Goal: Task Accomplishment & Management: Manage account settings

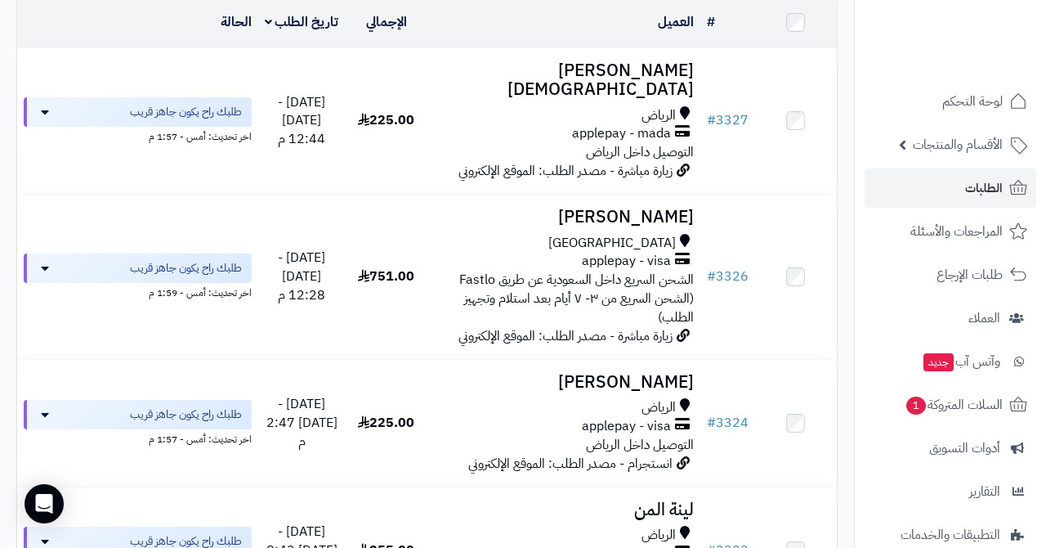
scroll to position [188, 0]
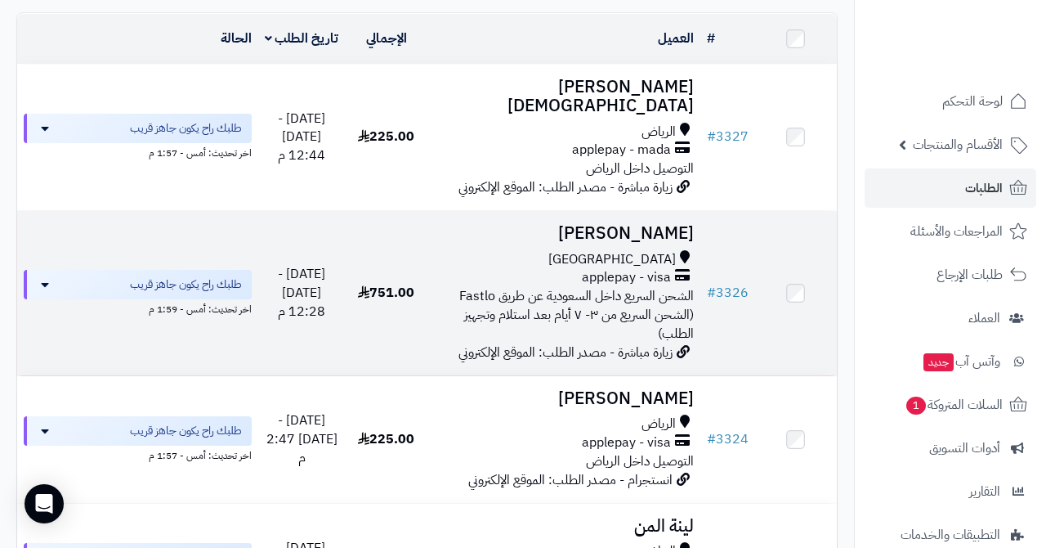
click at [617, 224] on h3 "[PERSON_NAME]" at bounding box center [564, 233] width 260 height 19
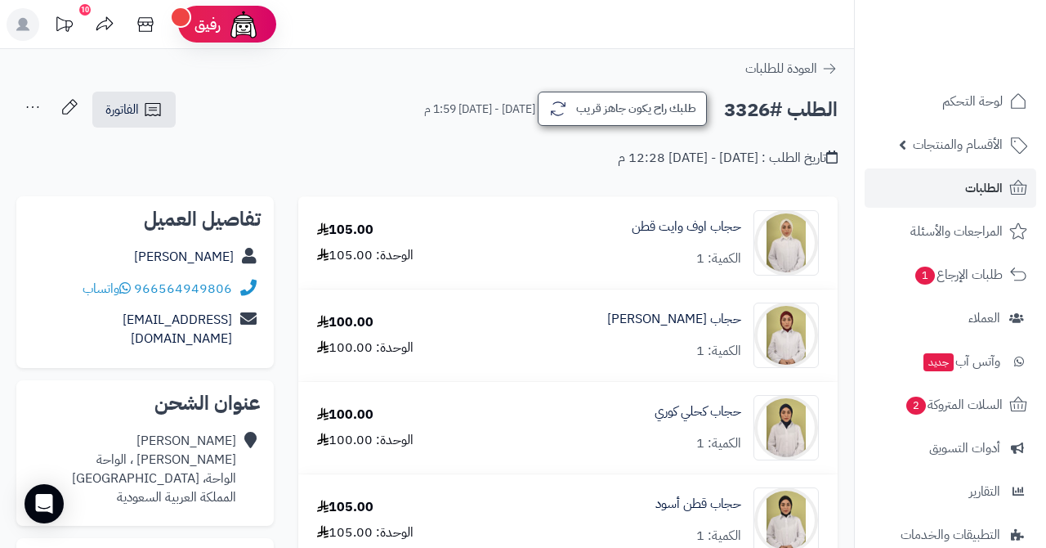
click at [620, 108] on button "طلبك راح يكون جاهز قريب" at bounding box center [622, 109] width 169 height 34
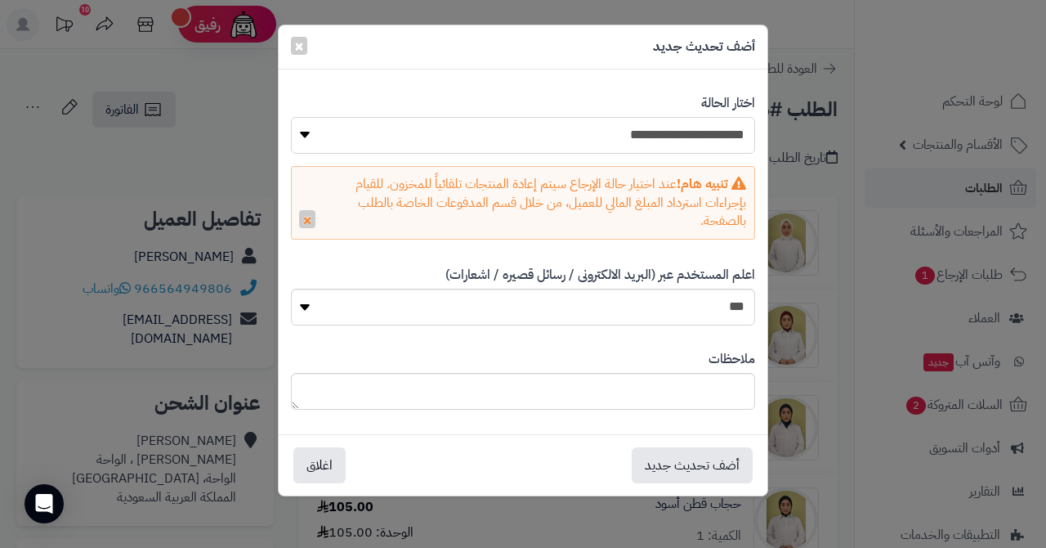
select select "*"
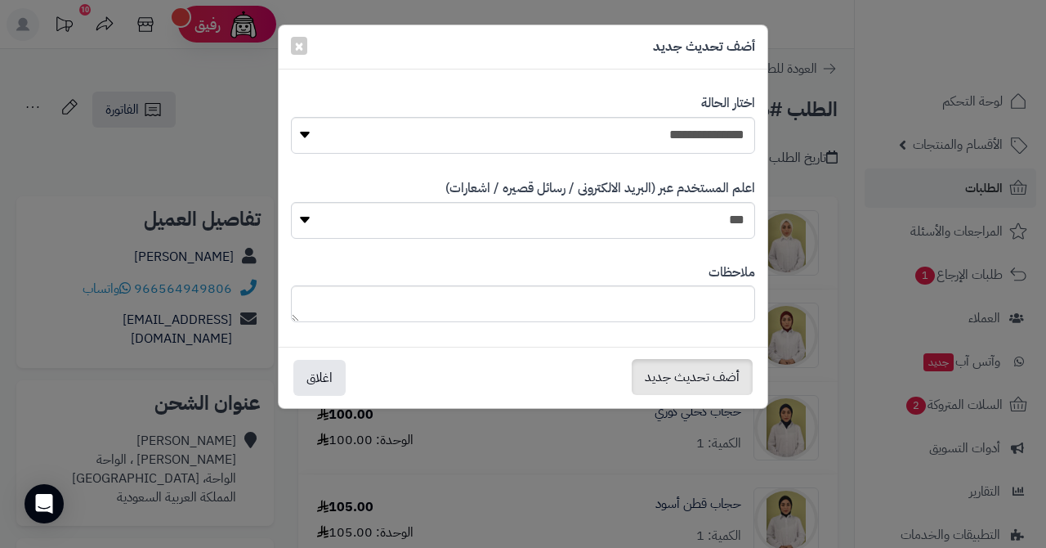
click at [675, 369] on button "أضف تحديث جديد" at bounding box center [692, 377] width 121 height 36
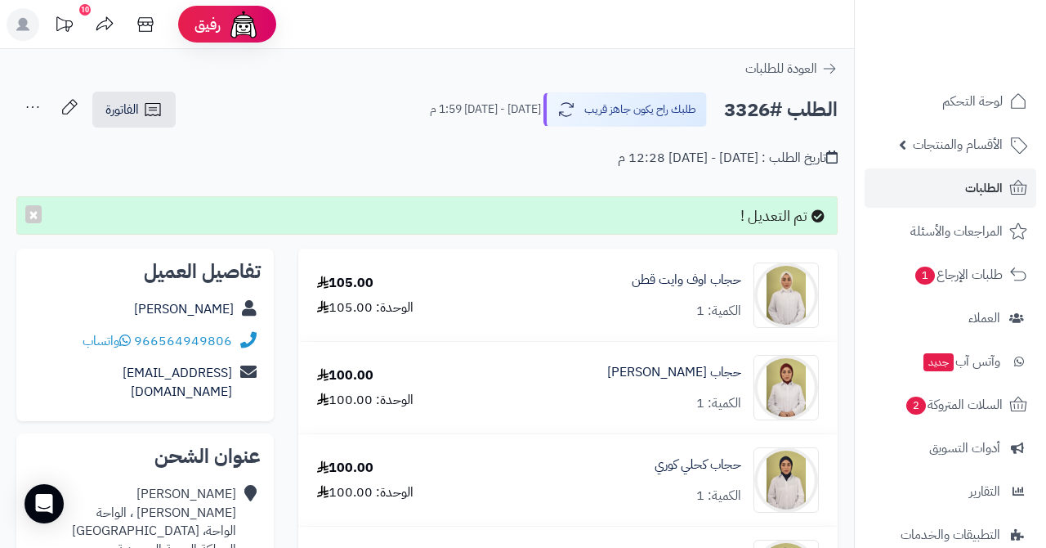
scroll to position [56, 0]
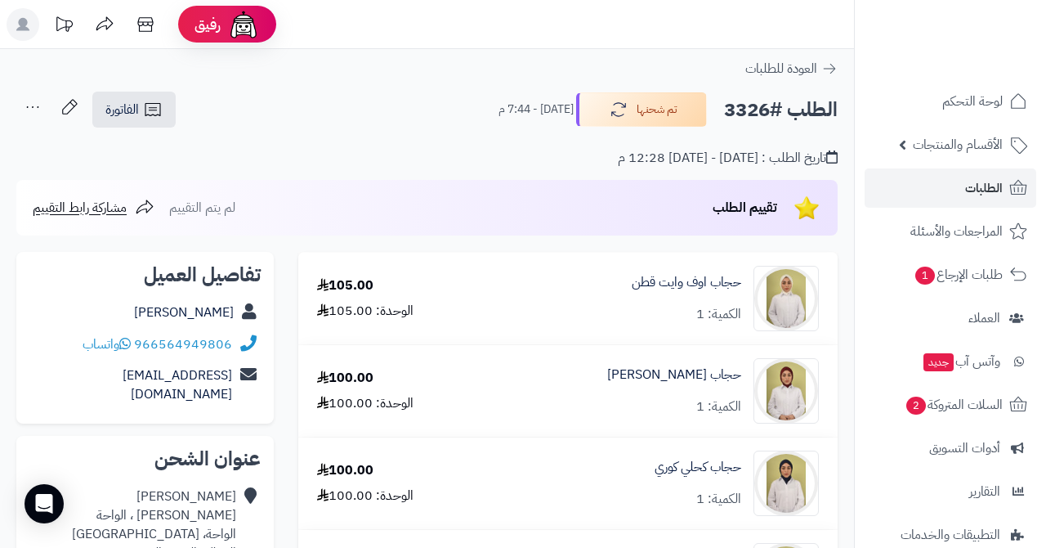
click at [945, 186] on link "الطلبات" at bounding box center [951, 187] width 172 height 39
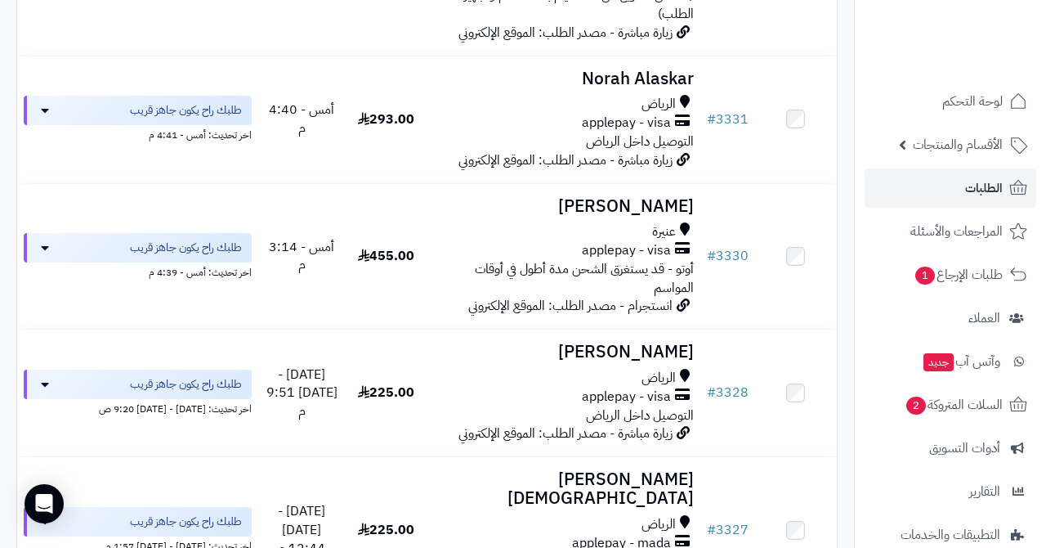
scroll to position [334, 0]
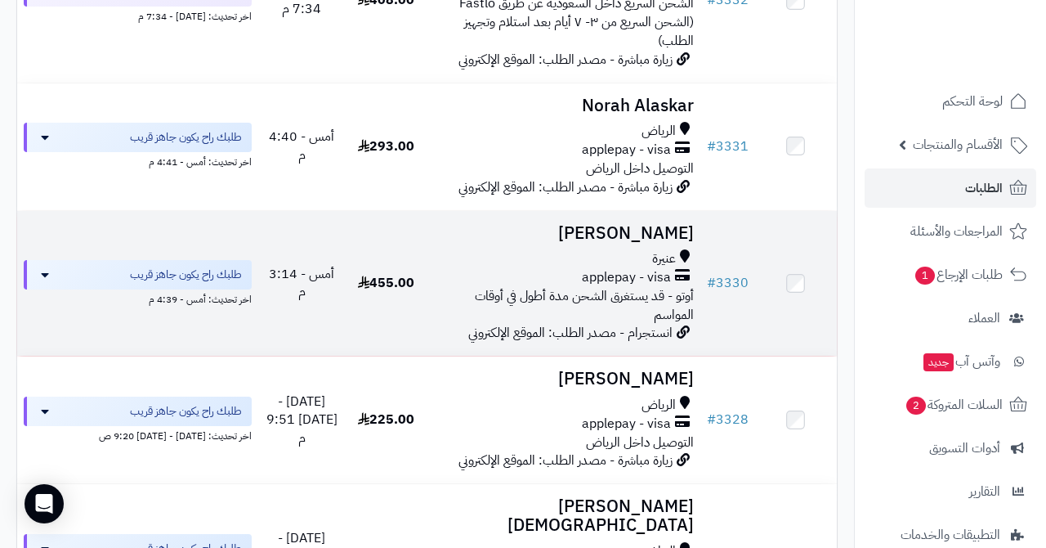
click at [623, 232] on h3 "Arwa Bassam" at bounding box center [564, 233] width 260 height 19
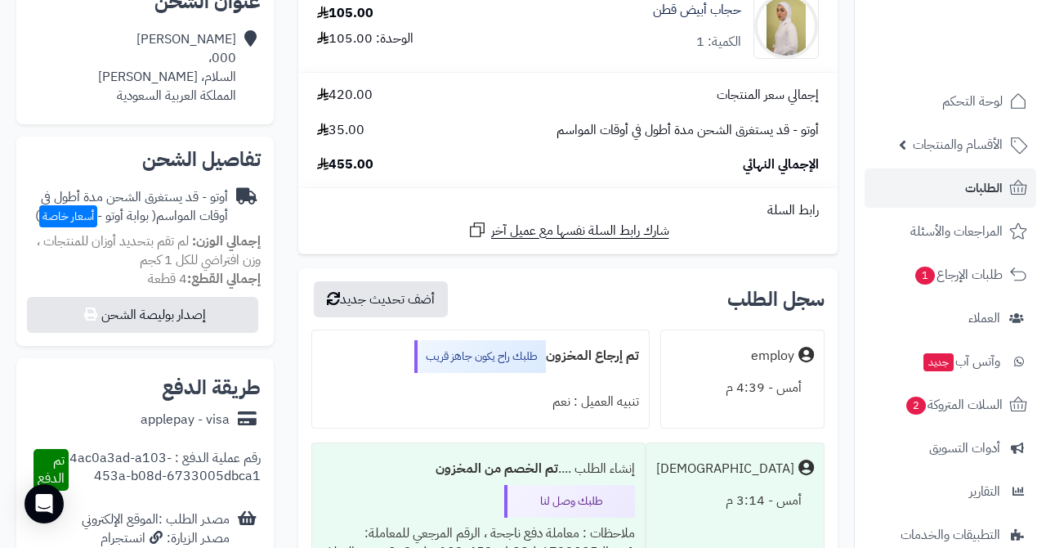
scroll to position [398, 0]
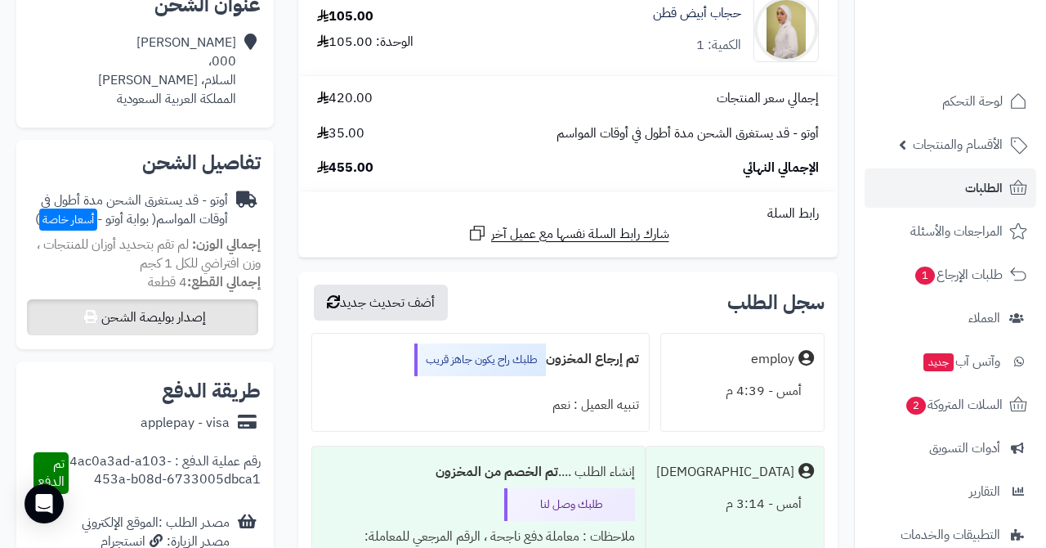
click at [161, 308] on button "إصدار بوليصة الشحن" at bounding box center [142, 317] width 231 height 36
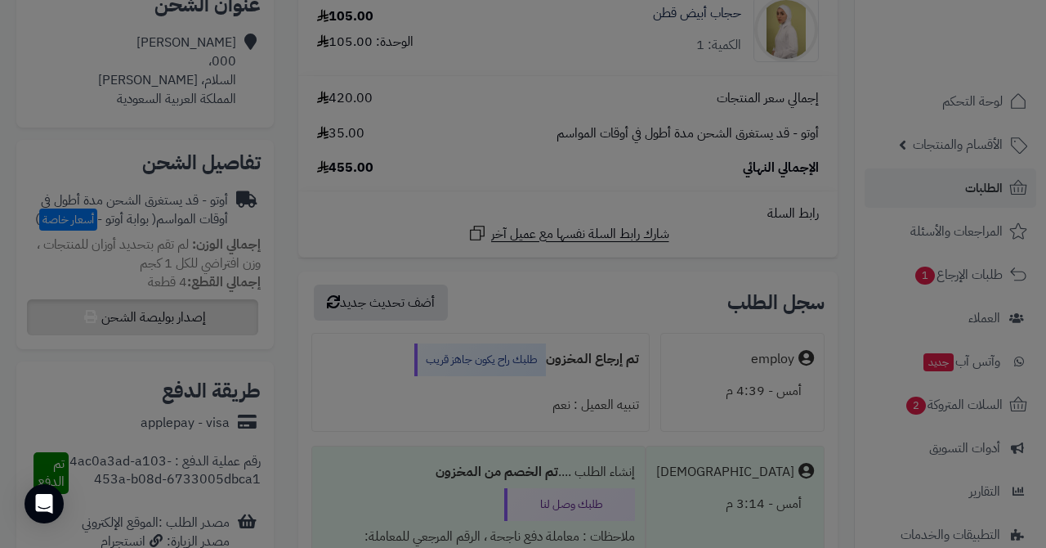
select select "***"
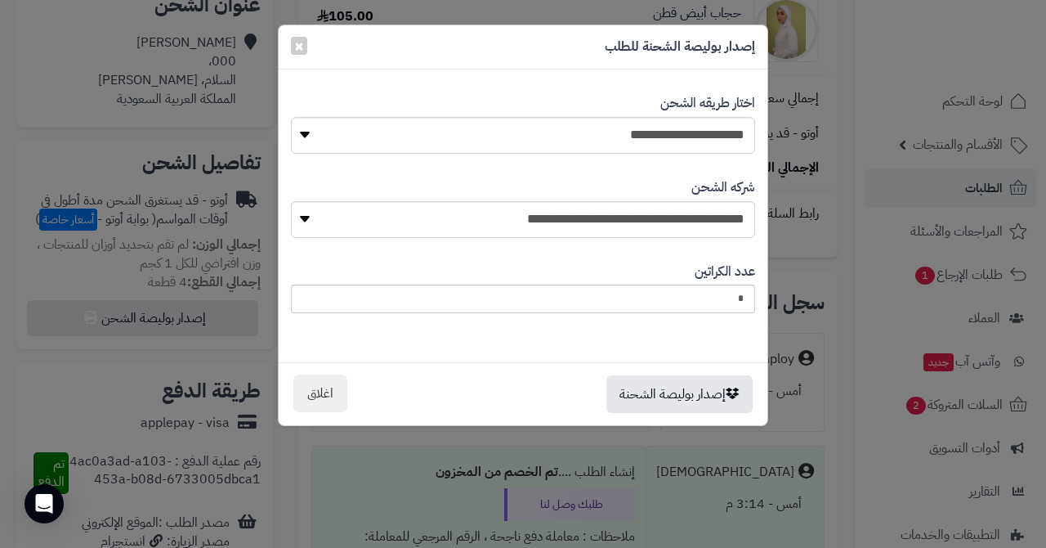
click at [319, 387] on button "اغلاق" at bounding box center [320, 393] width 54 height 38
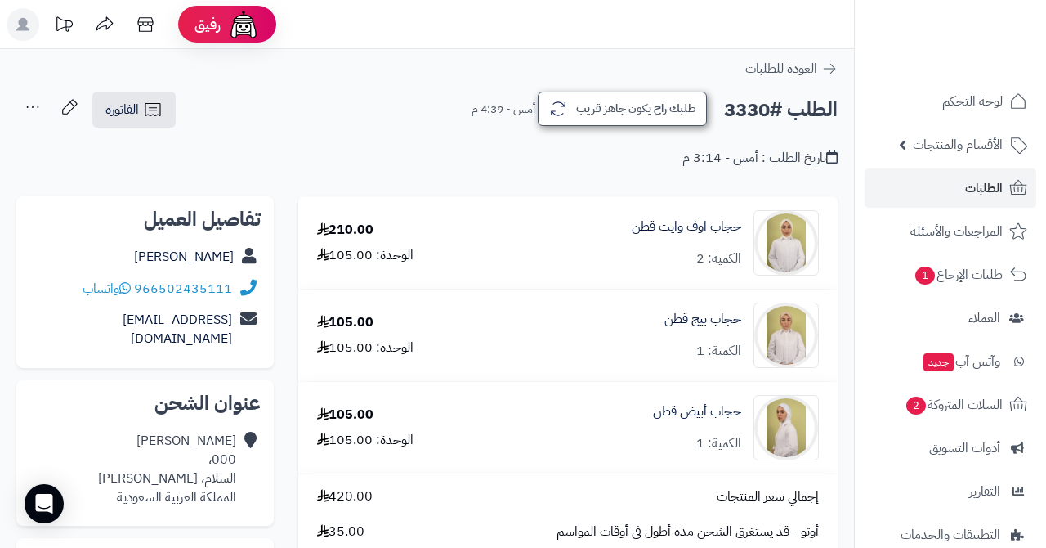
scroll to position [0, 0]
click at [913, 187] on link "الطلبات" at bounding box center [951, 187] width 172 height 39
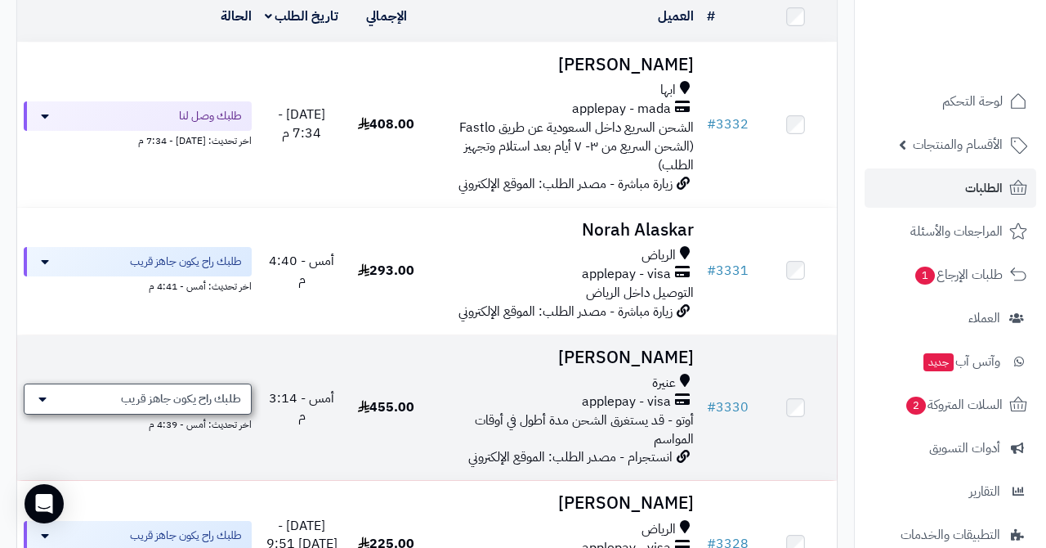
scroll to position [208, 0]
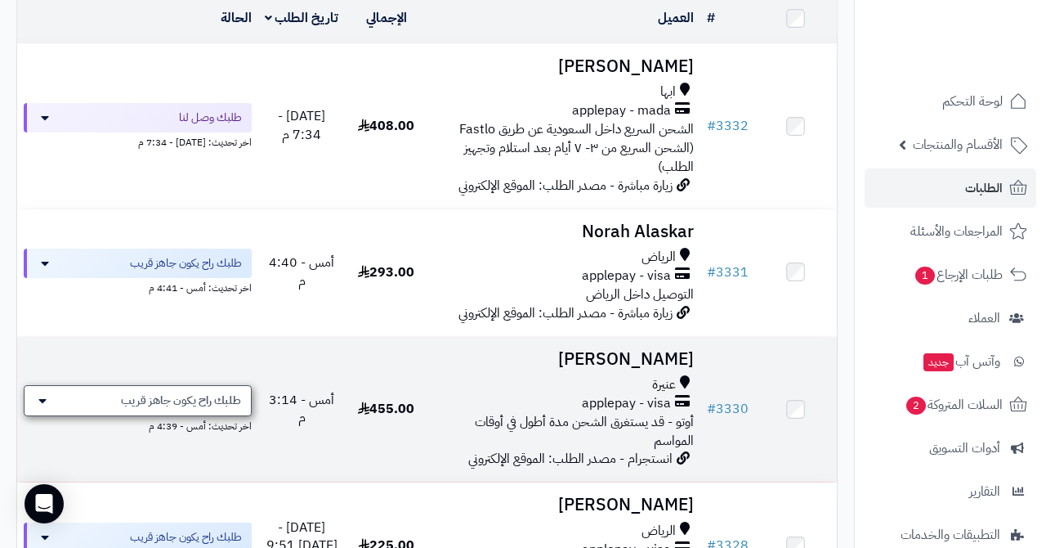
click at [186, 392] on span "طلبك راح يكون جاهز قريب" at bounding box center [181, 400] width 120 height 16
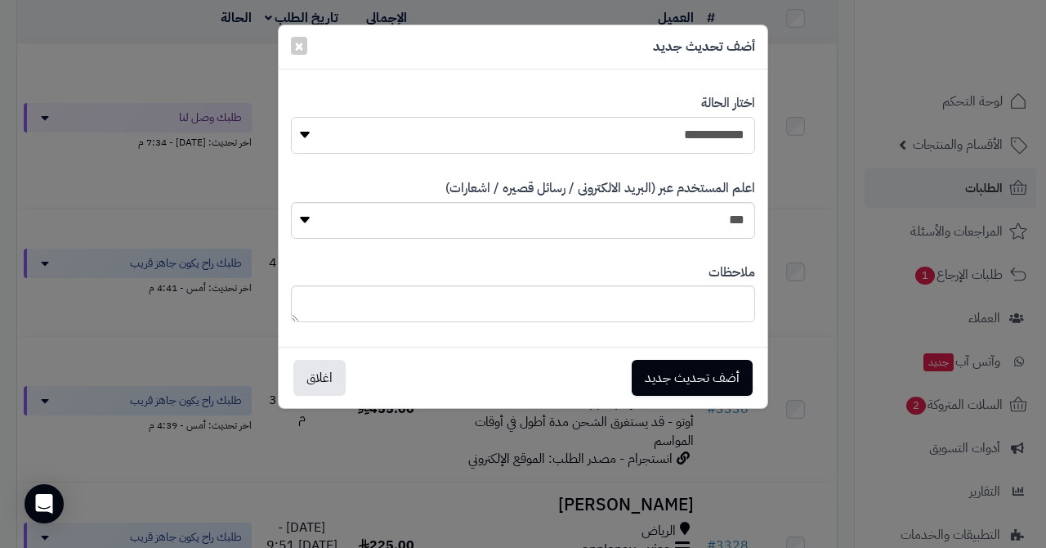
select select "**"
click at [687, 377] on button "أضف تحديث جديد" at bounding box center [692, 377] width 121 height 36
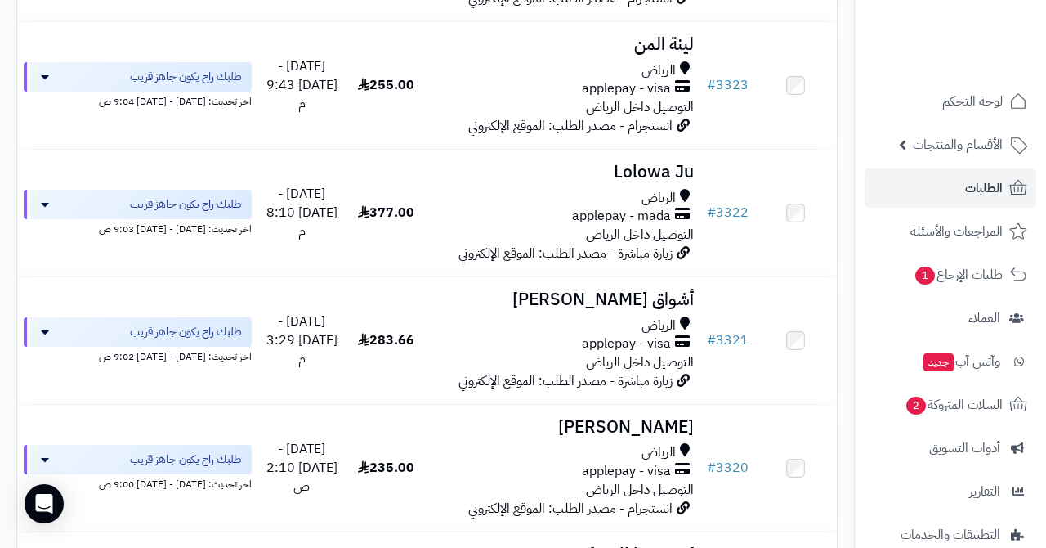
scroll to position [1236, 0]
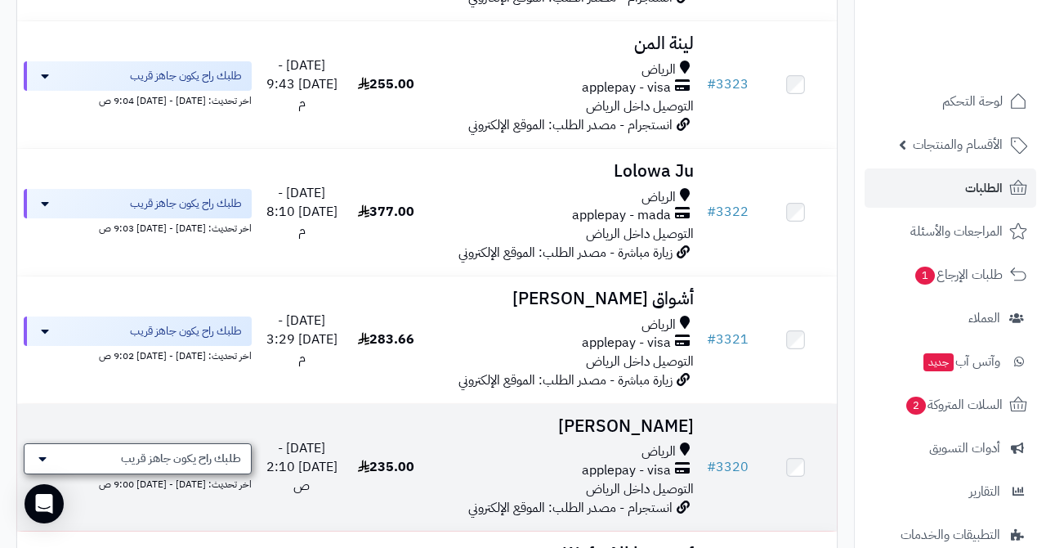
click at [165, 450] on span "طلبك راح يكون جاهز قريب" at bounding box center [181, 458] width 120 height 16
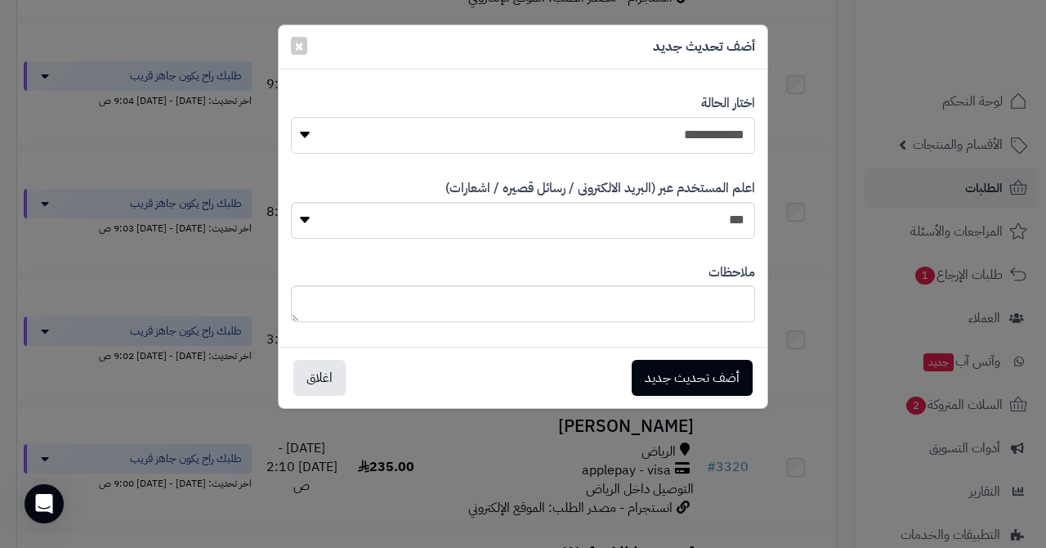
select select "*"
click at [666, 375] on button "أضف تحديث جديد" at bounding box center [692, 378] width 121 height 36
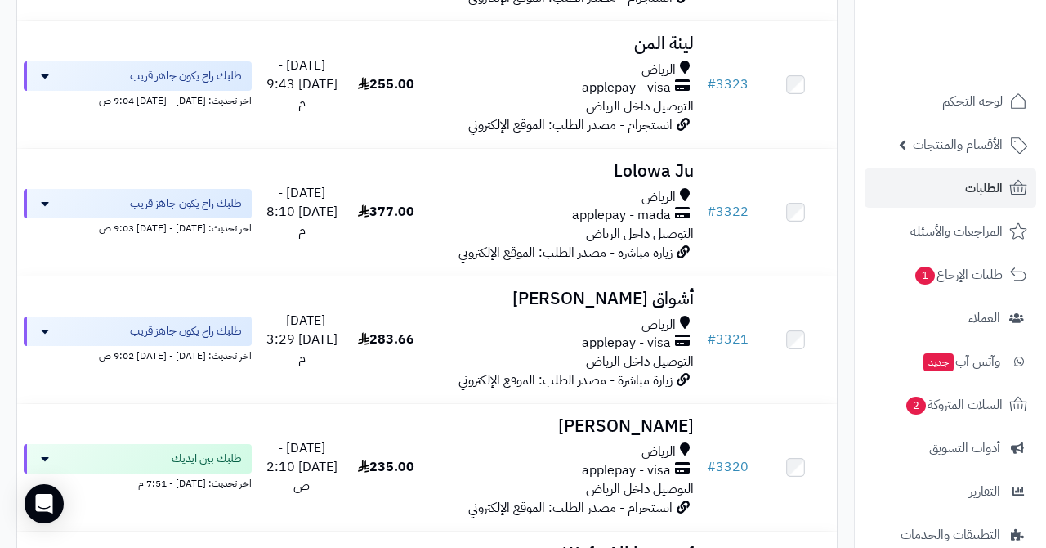
scroll to position [1236, 0]
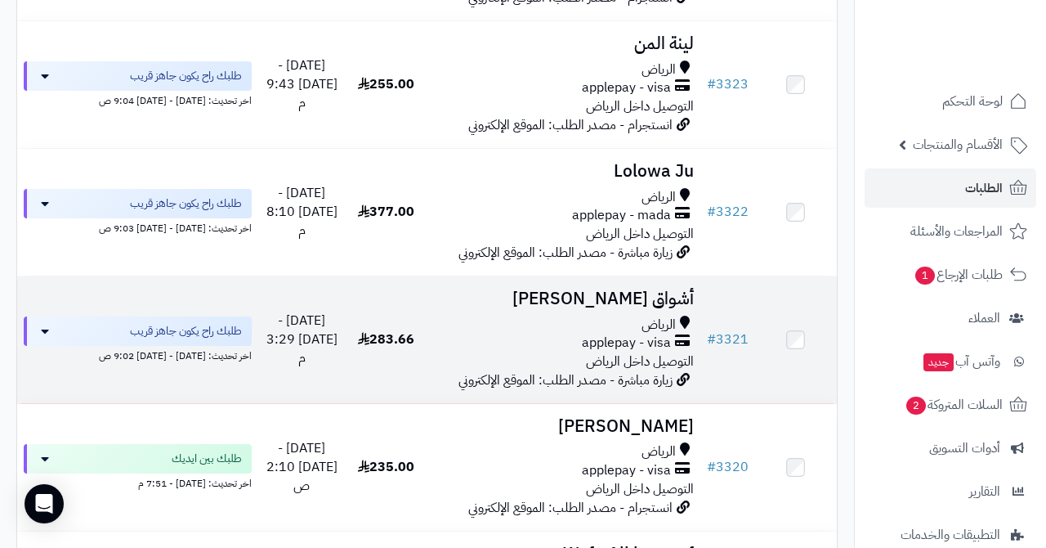
click at [629, 289] on h3 "أشواق [PERSON_NAME]" at bounding box center [564, 298] width 260 height 19
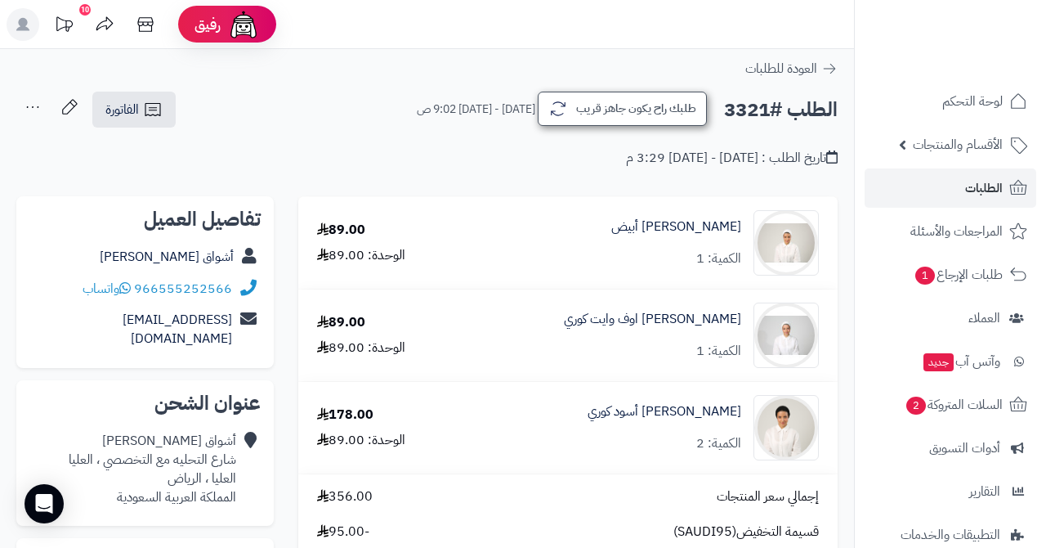
click at [605, 110] on button "طلبك راح يكون جاهز قريب" at bounding box center [622, 109] width 169 height 34
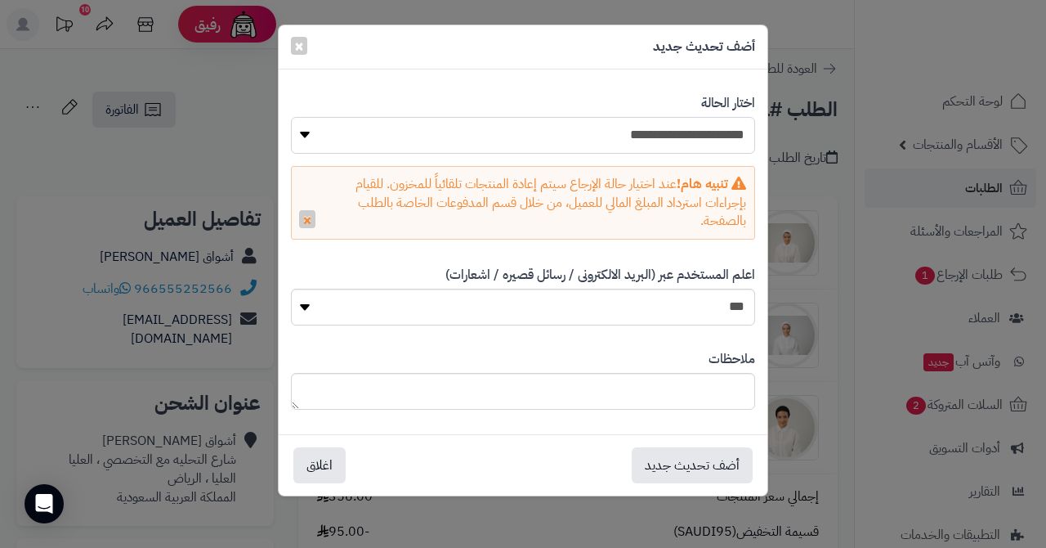
select select "*"
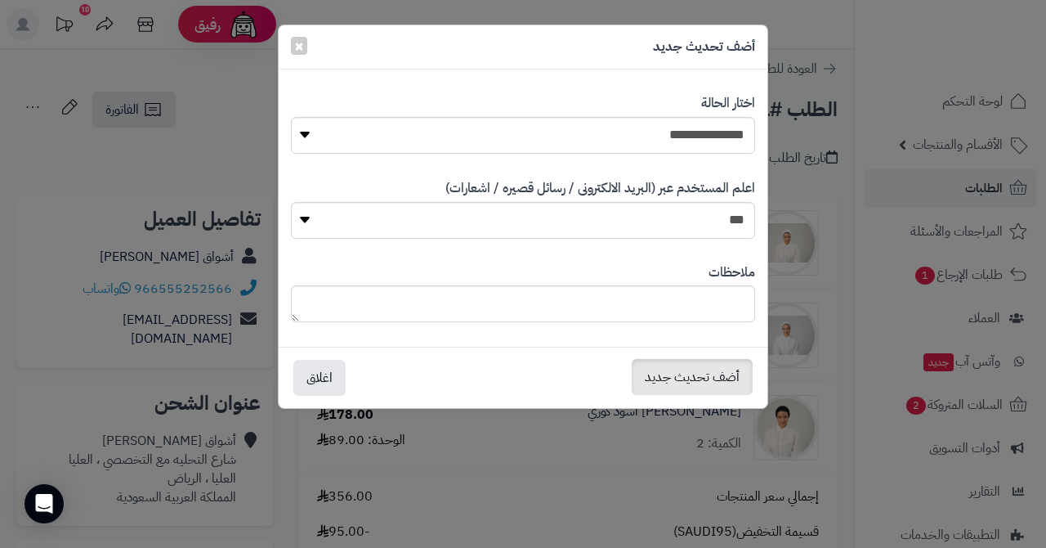
click at [671, 379] on button "أضف تحديث جديد" at bounding box center [692, 377] width 121 height 36
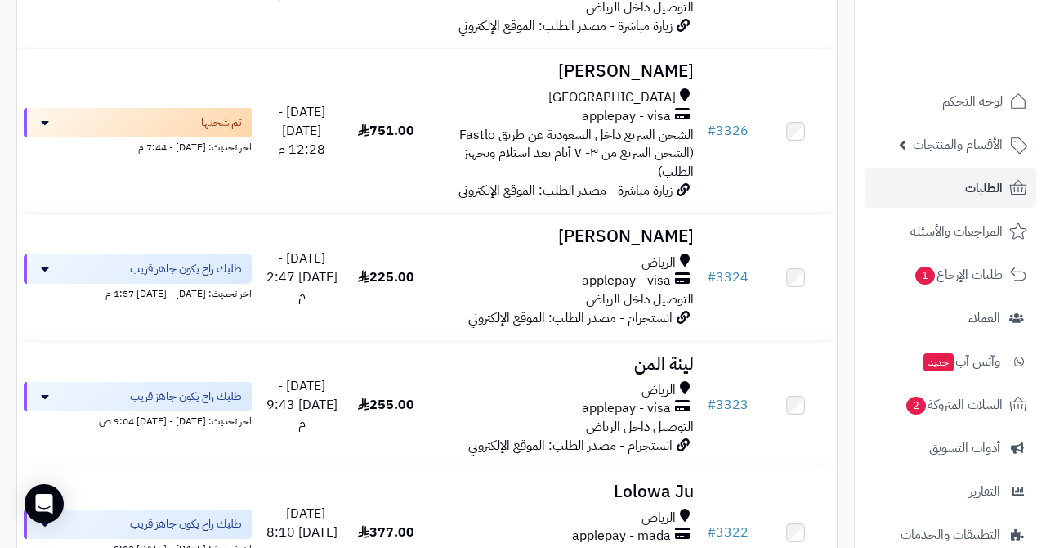
scroll to position [1023, 0]
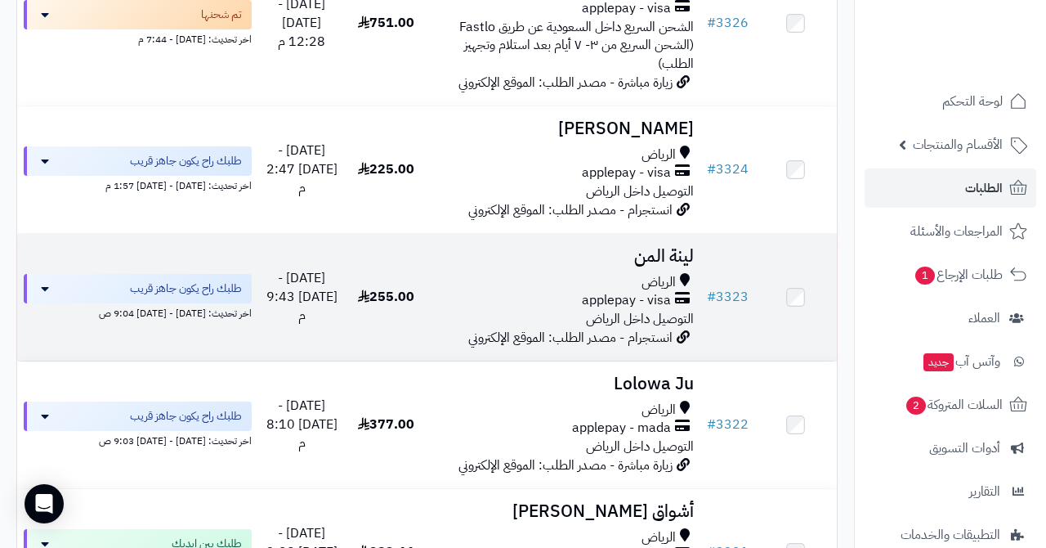
click at [655, 247] on h3 "لينة المن" at bounding box center [564, 256] width 260 height 19
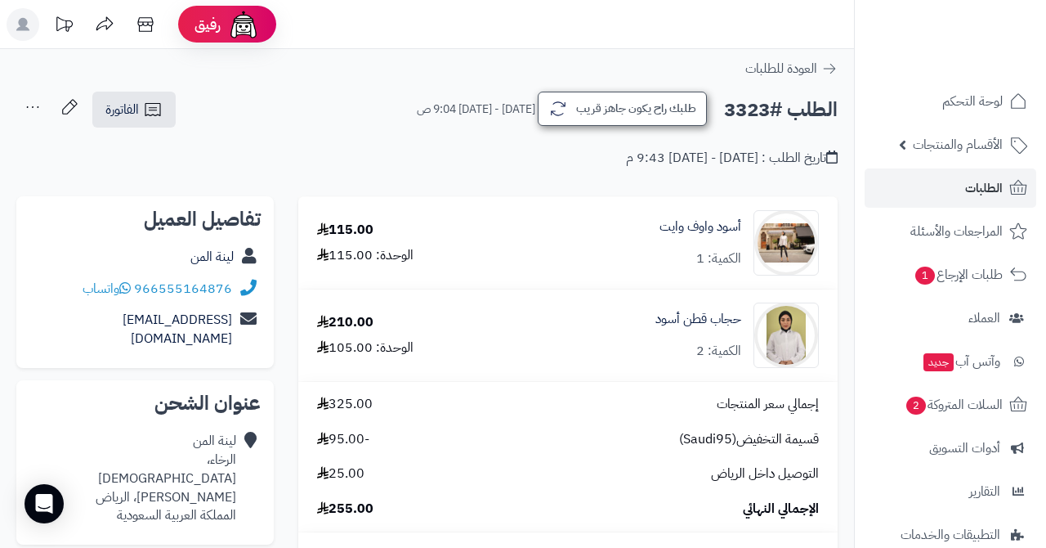
click at [626, 110] on button "طلبك راح يكون جاهز قريب" at bounding box center [622, 109] width 169 height 34
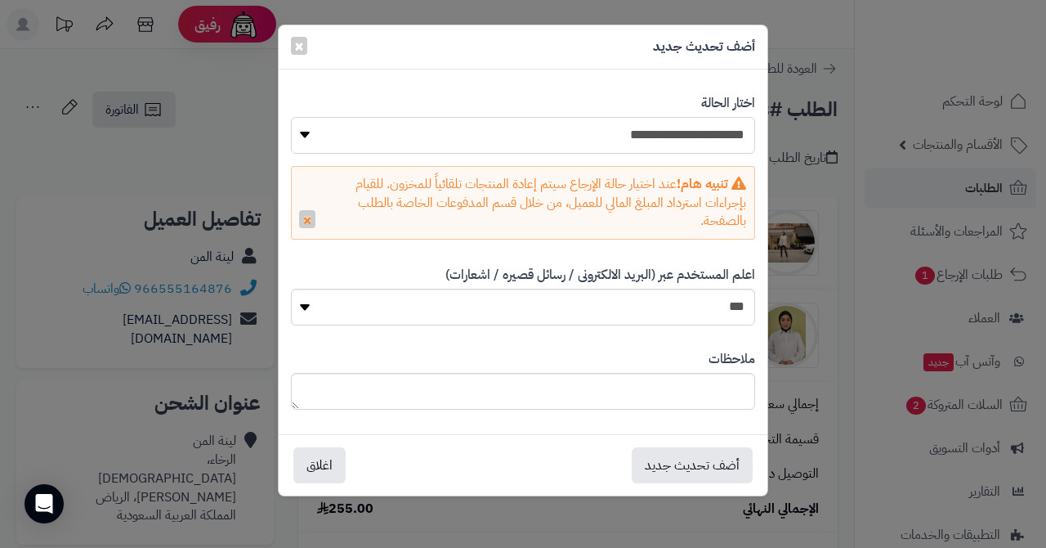
select select "*"
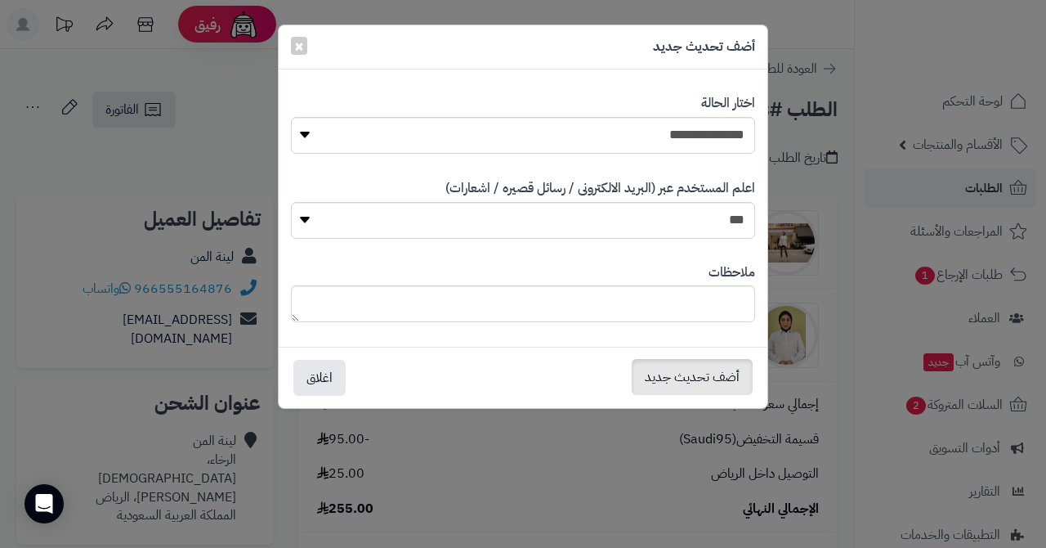
click at [667, 362] on button "أضف تحديث جديد" at bounding box center [692, 377] width 121 height 36
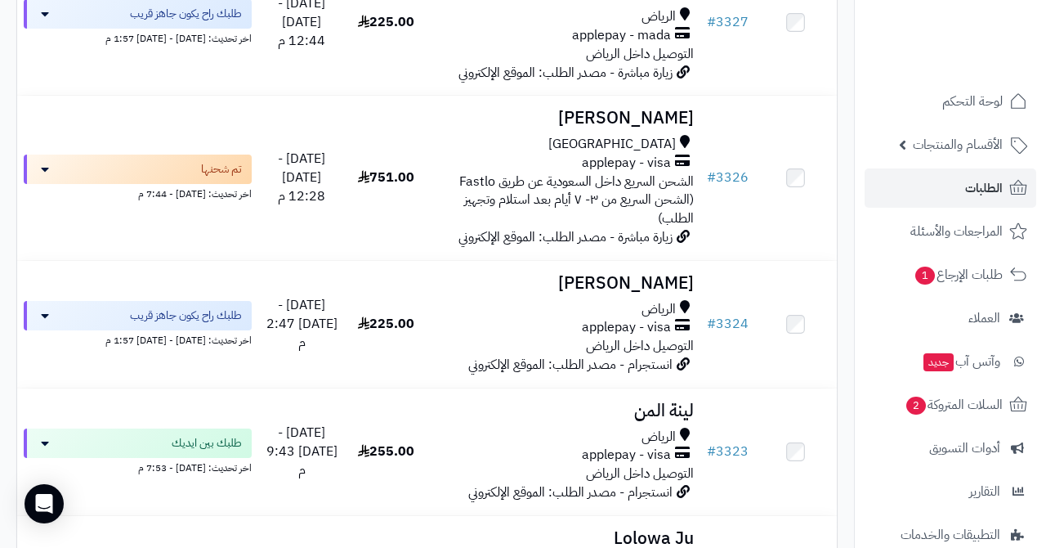
scroll to position [873, 0]
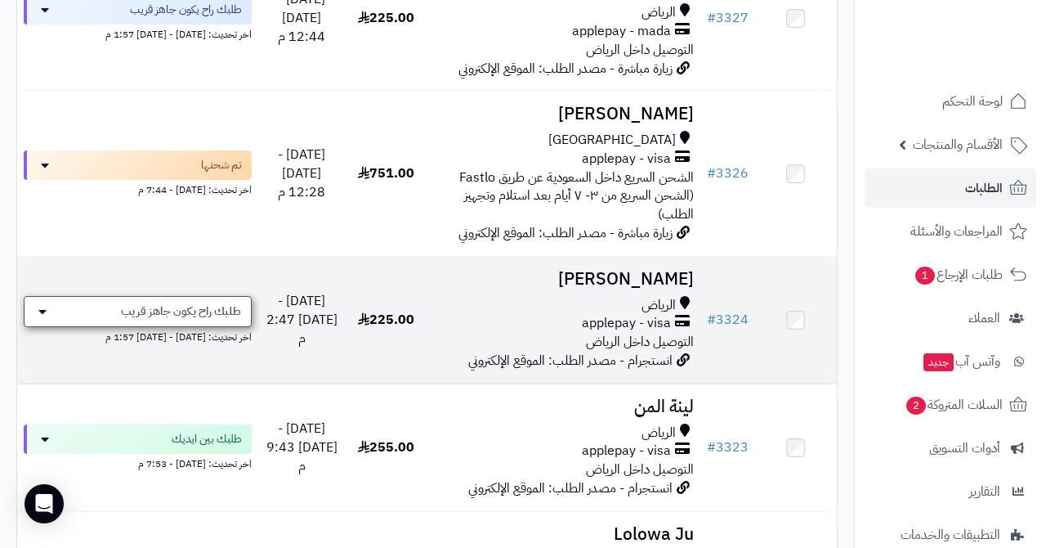
click at [183, 303] on span "طلبك راح يكون جاهز قريب" at bounding box center [181, 311] width 120 height 16
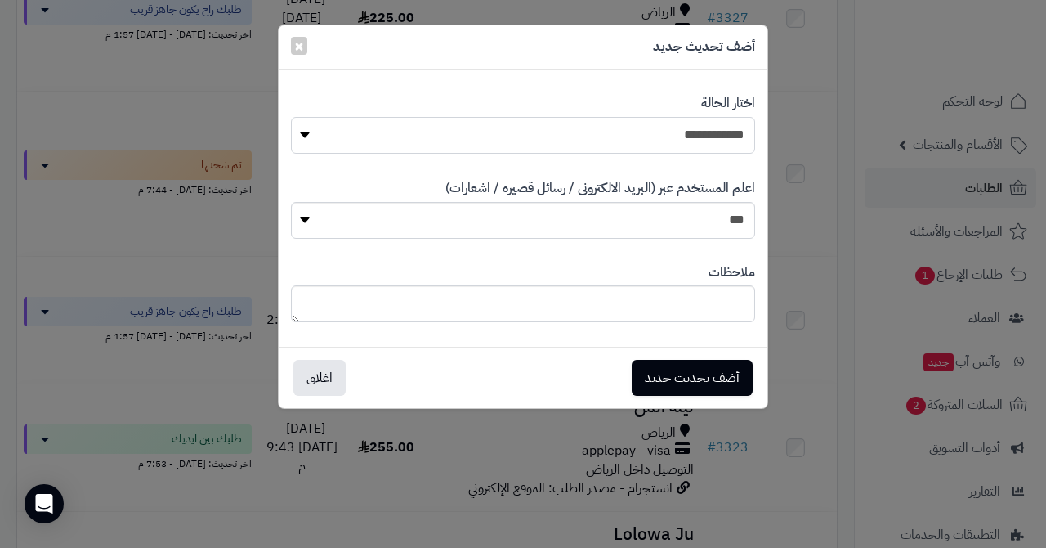
select select "*"
click at [677, 383] on button "أضف تحديث جديد" at bounding box center [692, 377] width 121 height 36
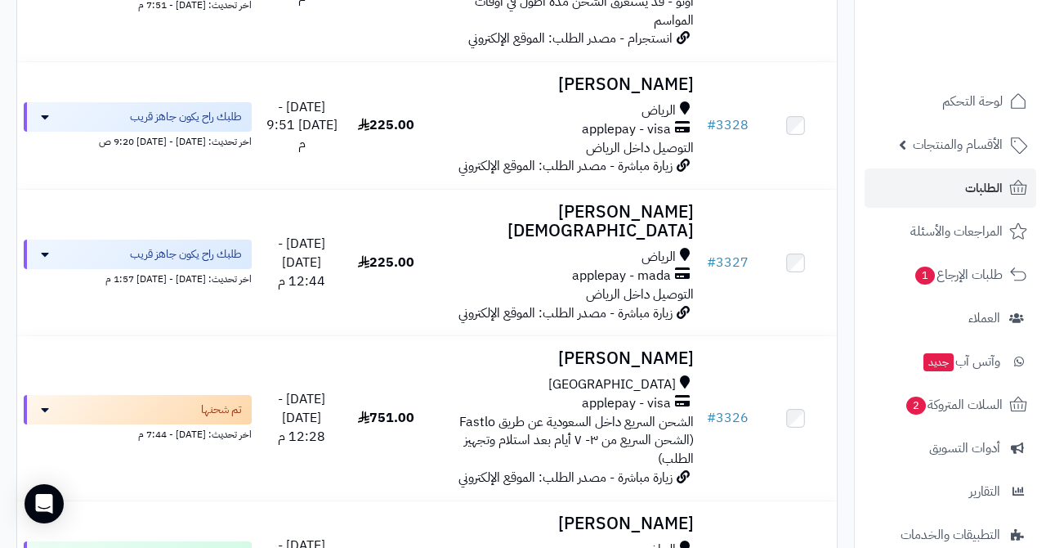
scroll to position [622, 0]
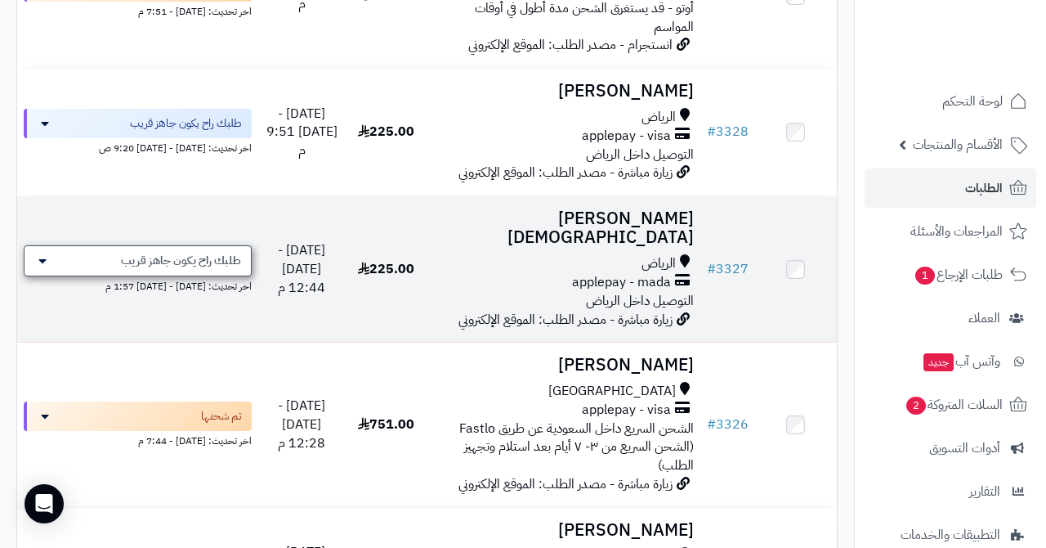
click at [184, 245] on div "طلبك راح يكون جاهز قريب" at bounding box center [138, 260] width 228 height 31
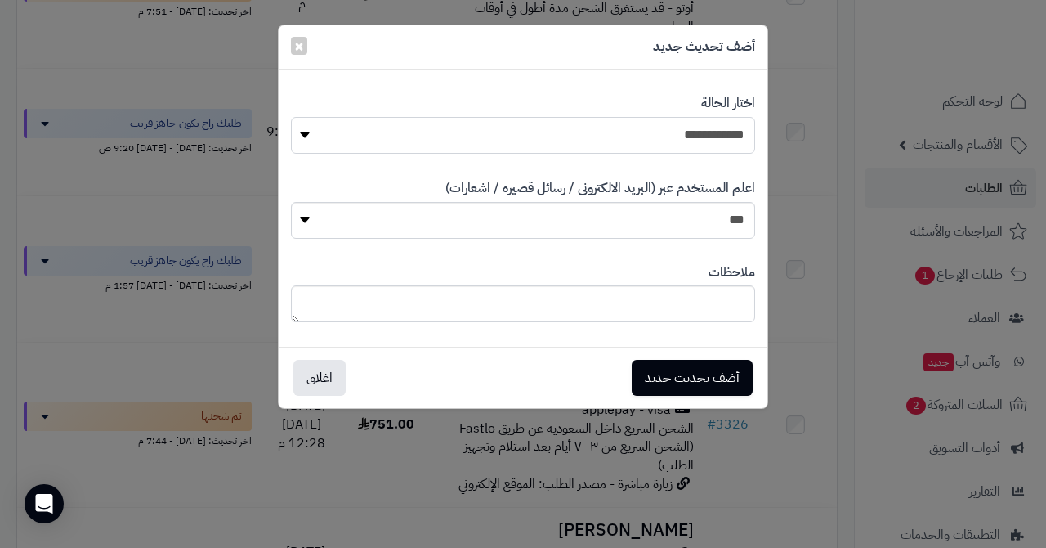
select select "*"
click at [666, 367] on button "أضف تحديث جديد" at bounding box center [692, 377] width 121 height 36
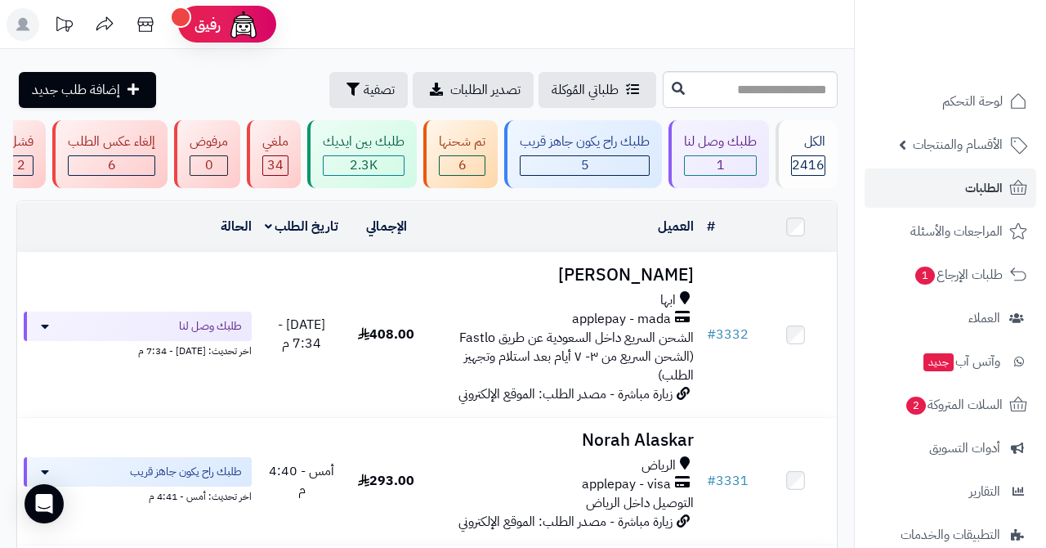
scroll to position [622, 0]
